Goal: Transaction & Acquisition: Book appointment/travel/reservation

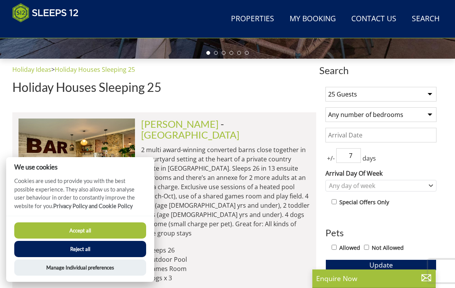
scroll to position [252, 0]
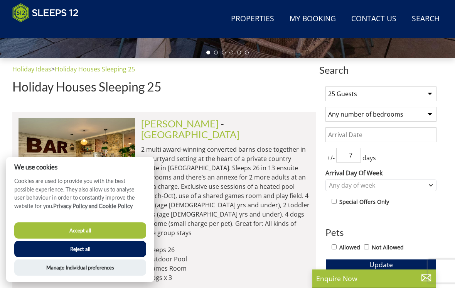
click at [348, 90] on select "1 Guest 2 Guests 3 Guests 4 Guests 5 Guests 6 Guests 7 Guests 8 Guests 9 Guests…" at bounding box center [381, 93] width 111 height 15
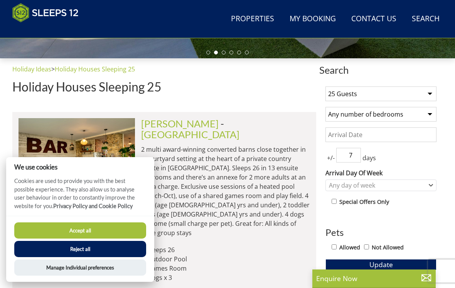
select select "12"
click at [343, 113] on select "Any number of bedrooms 4 Bedrooms 5 Bedrooms 6 Bedrooms 7 Bedrooms 8 Bedrooms 9…" at bounding box center [381, 114] width 111 height 15
select select "6"
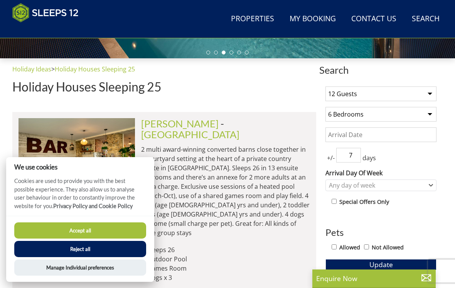
click at [64, 257] on button "Reject all" at bounding box center [80, 249] width 132 height 16
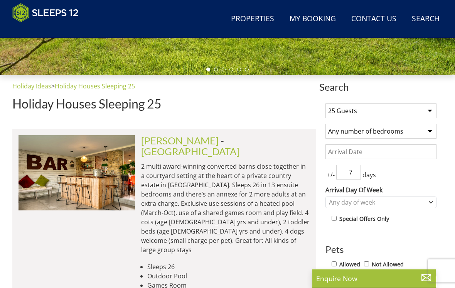
scroll to position [233, 0]
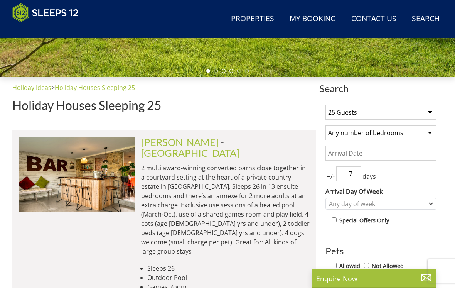
click at [345, 115] on select "1 Guest 2 Guests 3 Guests 4 Guests 5 Guests 6 Guests 7 Guests 8 Guests 9 Guests…" at bounding box center [381, 112] width 111 height 15
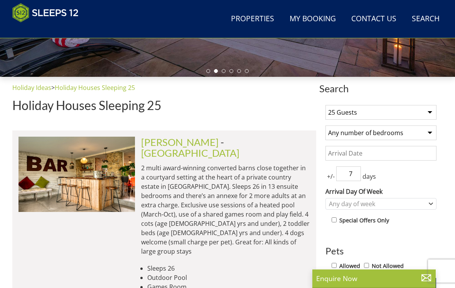
select select "12"
click at [342, 156] on input "Date" at bounding box center [381, 153] width 111 height 15
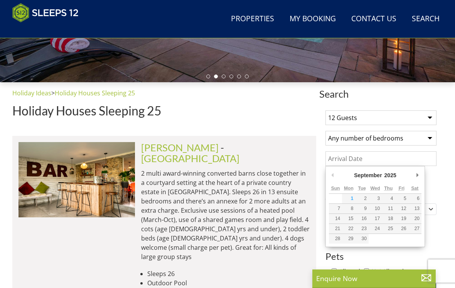
scroll to position [227, 0]
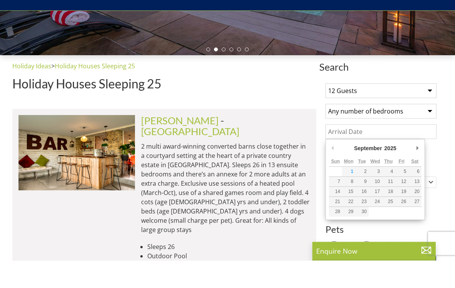
click at [348, 132] on select "Any number of bedrooms 4 Bedrooms 5 Bedrooms 6 Bedrooms 7 Bedrooms 8 Bedrooms 9…" at bounding box center [381, 139] width 111 height 15
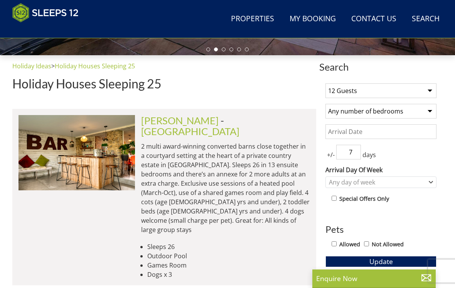
select select "6"
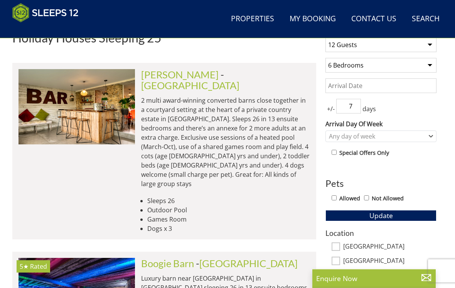
scroll to position [301, 0]
click at [342, 141] on div "Any day of week" at bounding box center [381, 136] width 111 height 12
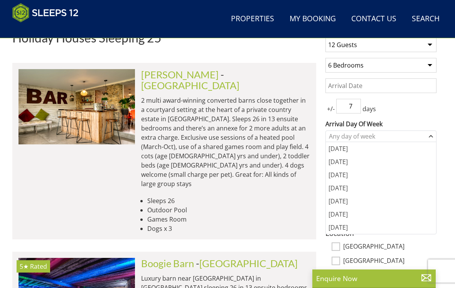
click at [336, 152] on div "[DATE]" at bounding box center [381, 148] width 110 height 13
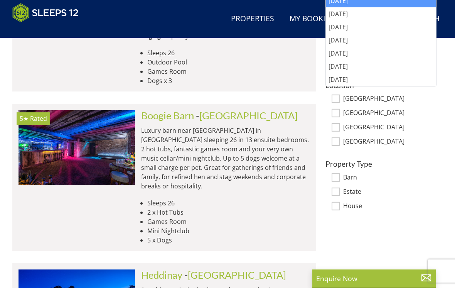
scroll to position [456, 0]
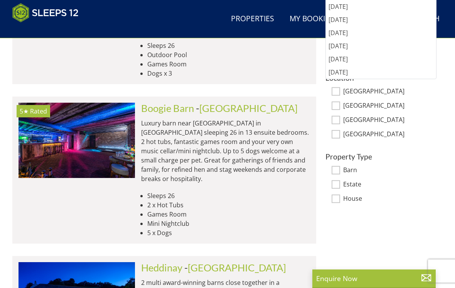
click at [340, 199] on input "House" at bounding box center [336, 198] width 8 height 8
checkbox input "true"
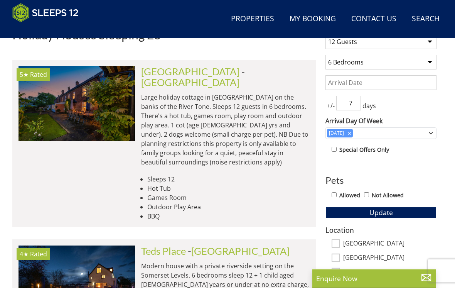
scroll to position [304, 0]
click at [369, 194] on input "Not Allowed" at bounding box center [366, 194] width 5 height 5
checkbox input "true"
click at [363, 212] on button "Update" at bounding box center [381, 212] width 111 height 11
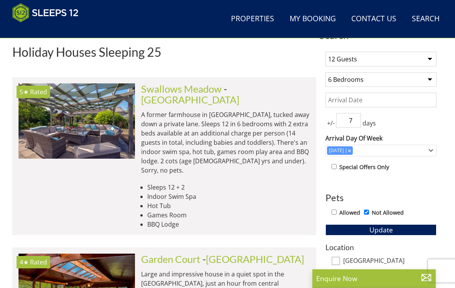
scroll to position [287, 0]
click at [164, 91] on link "Swallows Meadow" at bounding box center [181, 89] width 81 height 12
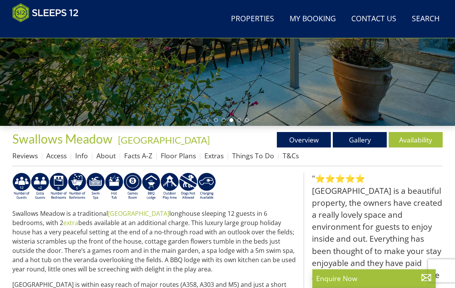
scroll to position [184, 0]
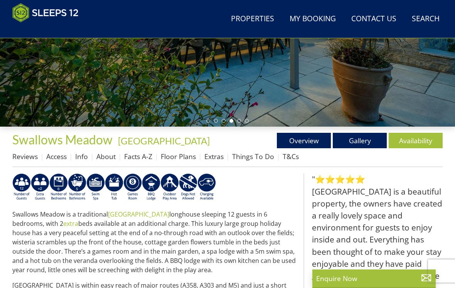
click at [419, 139] on link "Availability" at bounding box center [416, 140] width 54 height 15
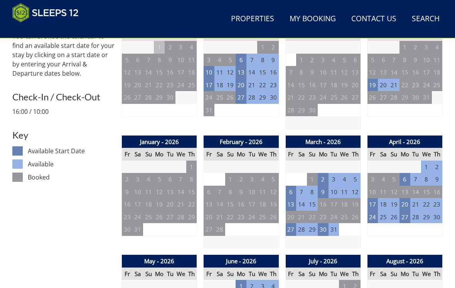
scroll to position [343, 0]
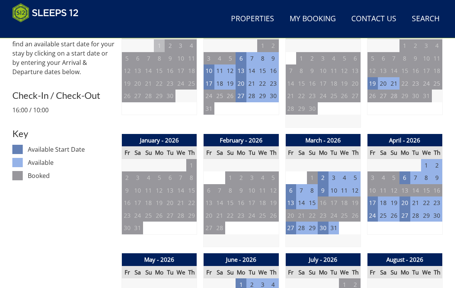
click at [340, 187] on td "11" at bounding box center [344, 190] width 11 height 13
click at [321, 188] on td "9" at bounding box center [323, 190] width 11 height 13
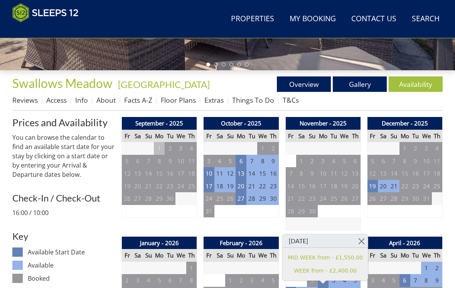
scroll to position [238, 0]
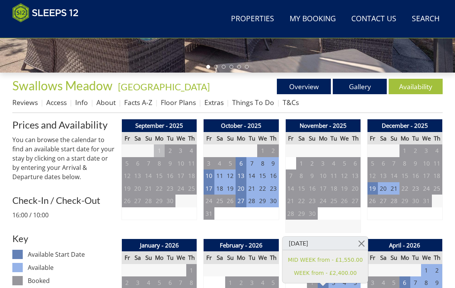
click at [358, 87] on link "Gallery" at bounding box center [360, 86] width 54 height 15
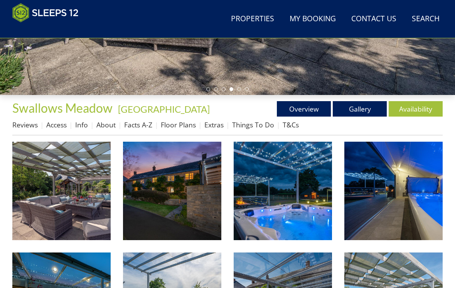
scroll to position [215, 0]
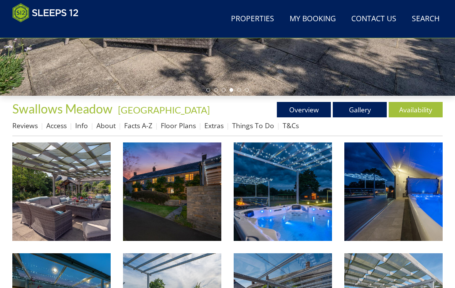
click at [297, 109] on link "Overview" at bounding box center [304, 109] width 54 height 15
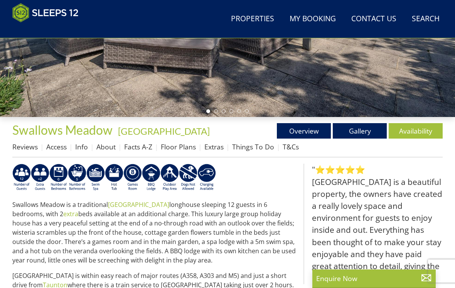
scroll to position [193, 0]
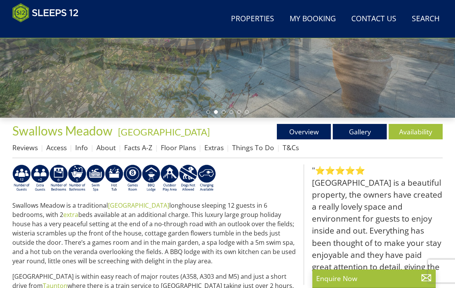
click at [181, 152] on link "Floor Plans" at bounding box center [178, 147] width 35 height 9
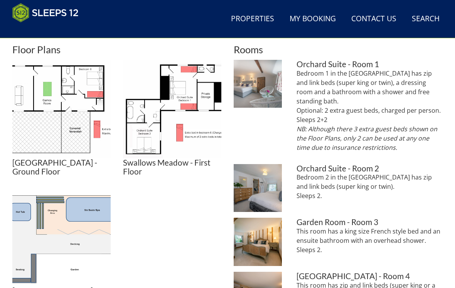
scroll to position [328, 0]
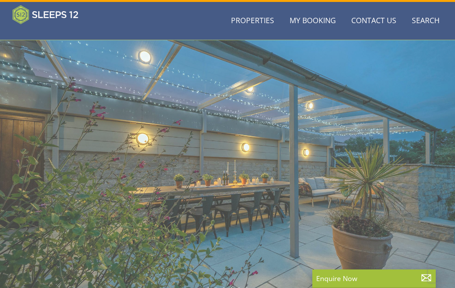
scroll to position [193, 0]
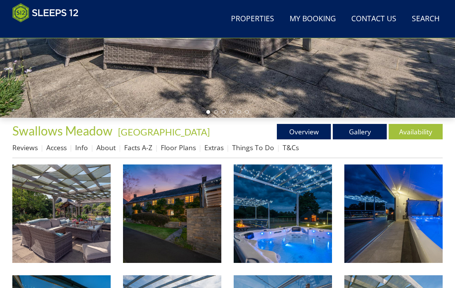
scroll to position [215, 0]
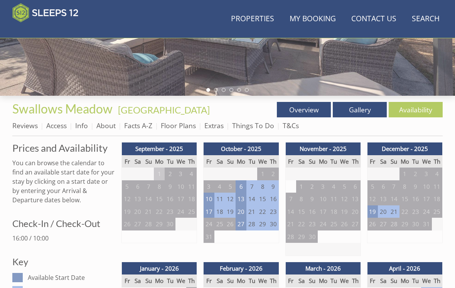
scroll to position [238, 0]
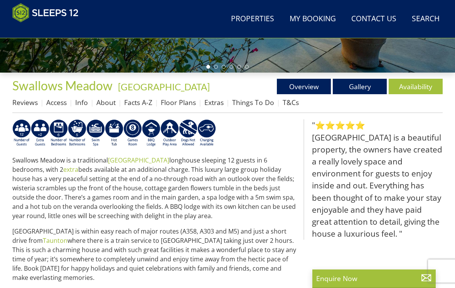
scroll to position [184, 0]
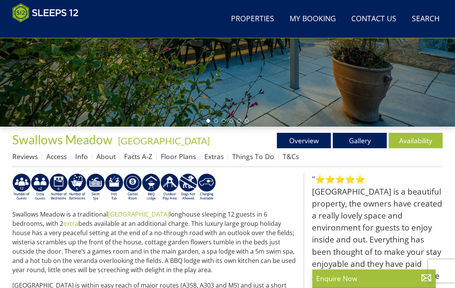
select select "12"
select select "6"
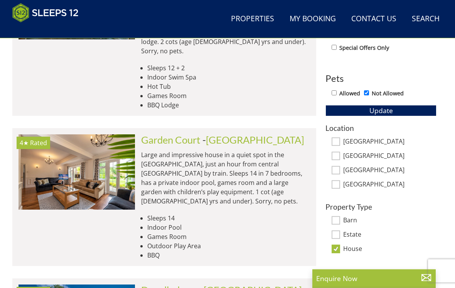
scroll to position [406, 0]
click at [158, 134] on link "Garden Court" at bounding box center [170, 140] width 59 height 12
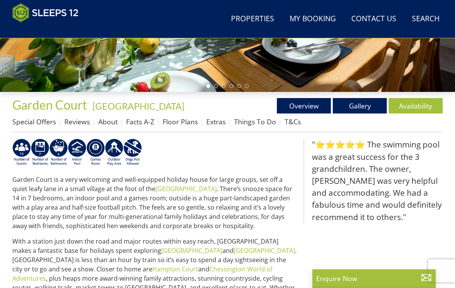
scroll to position [216, 0]
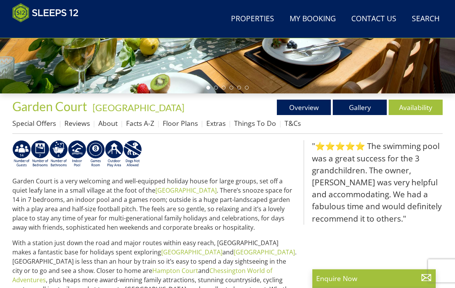
click at [180, 123] on link "Floor Plans" at bounding box center [180, 123] width 35 height 9
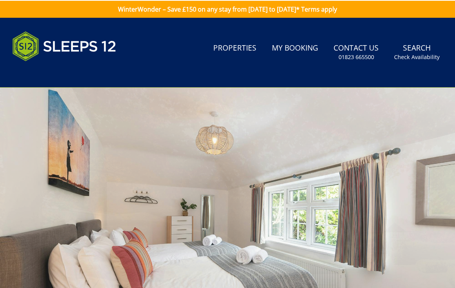
scroll to position [217, 0]
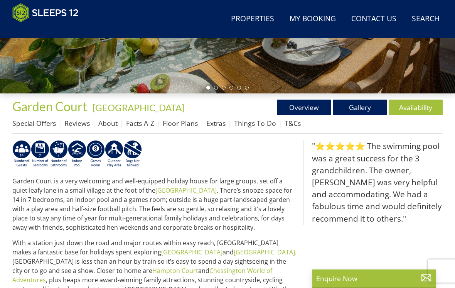
select select "12"
select select "6"
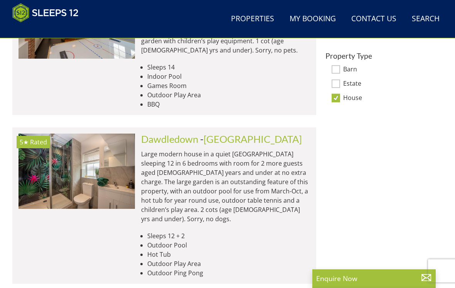
scroll to position [559, 0]
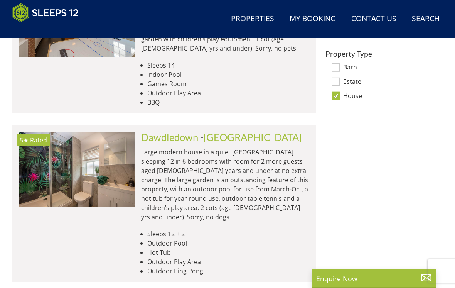
click at [156, 131] on link "Dawdledown" at bounding box center [169, 137] width 57 height 12
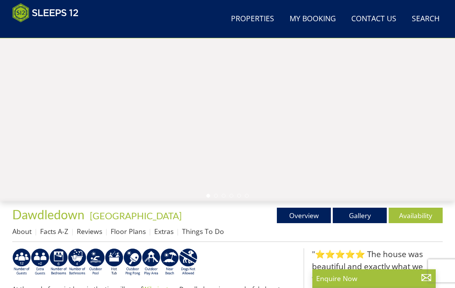
scroll to position [149, 0]
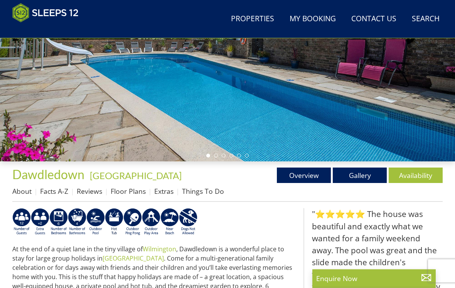
click at [128, 190] on link "Floor Plans" at bounding box center [128, 191] width 35 height 9
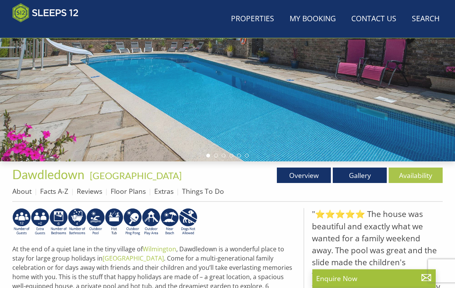
scroll to position [149, 0]
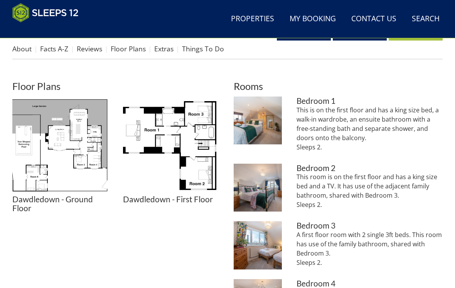
scroll to position [292, 0]
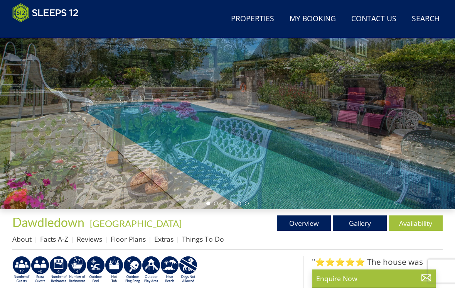
select select "12"
select select "6"
